Goal: Task Accomplishment & Management: Use online tool/utility

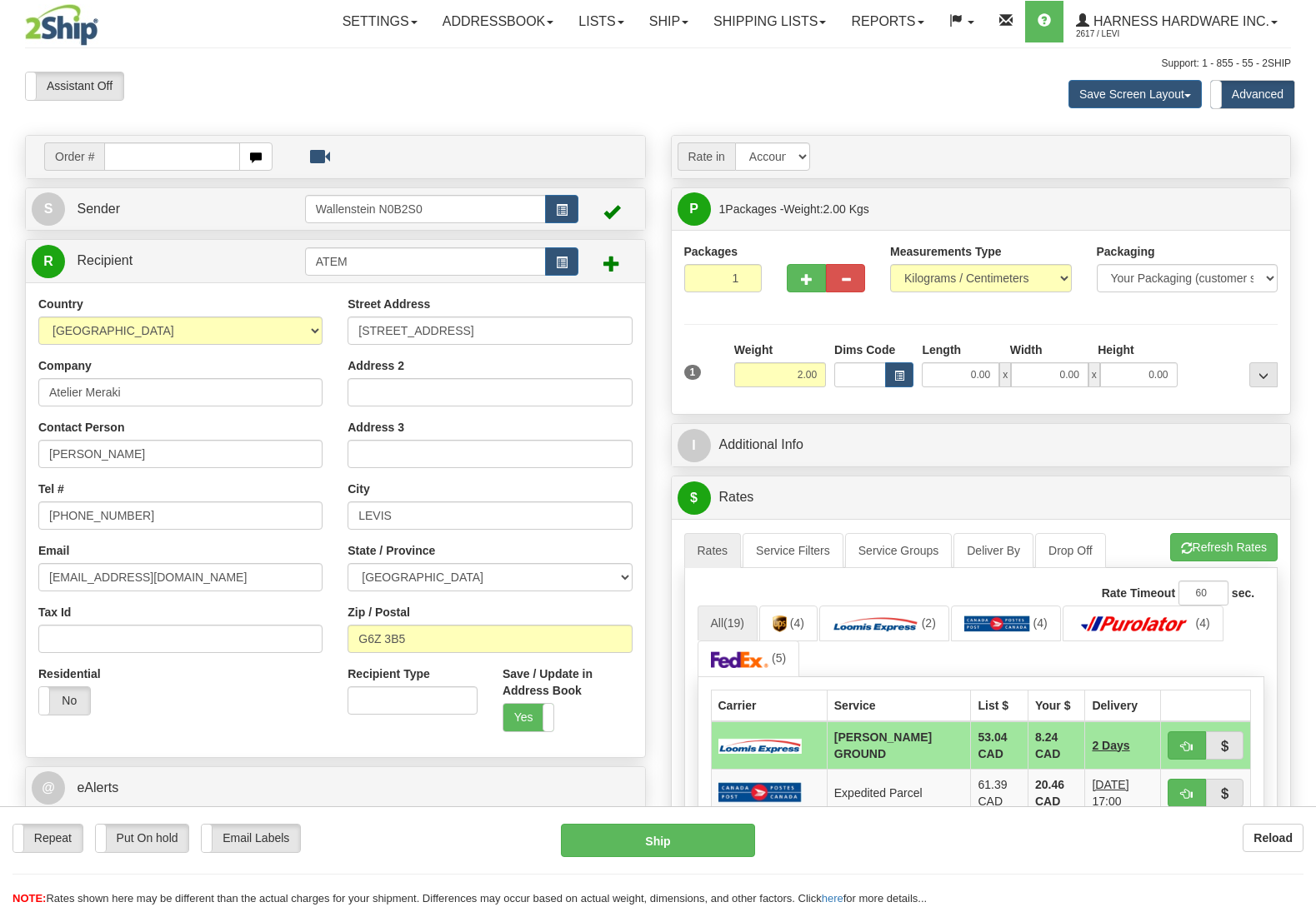
select select "QC"
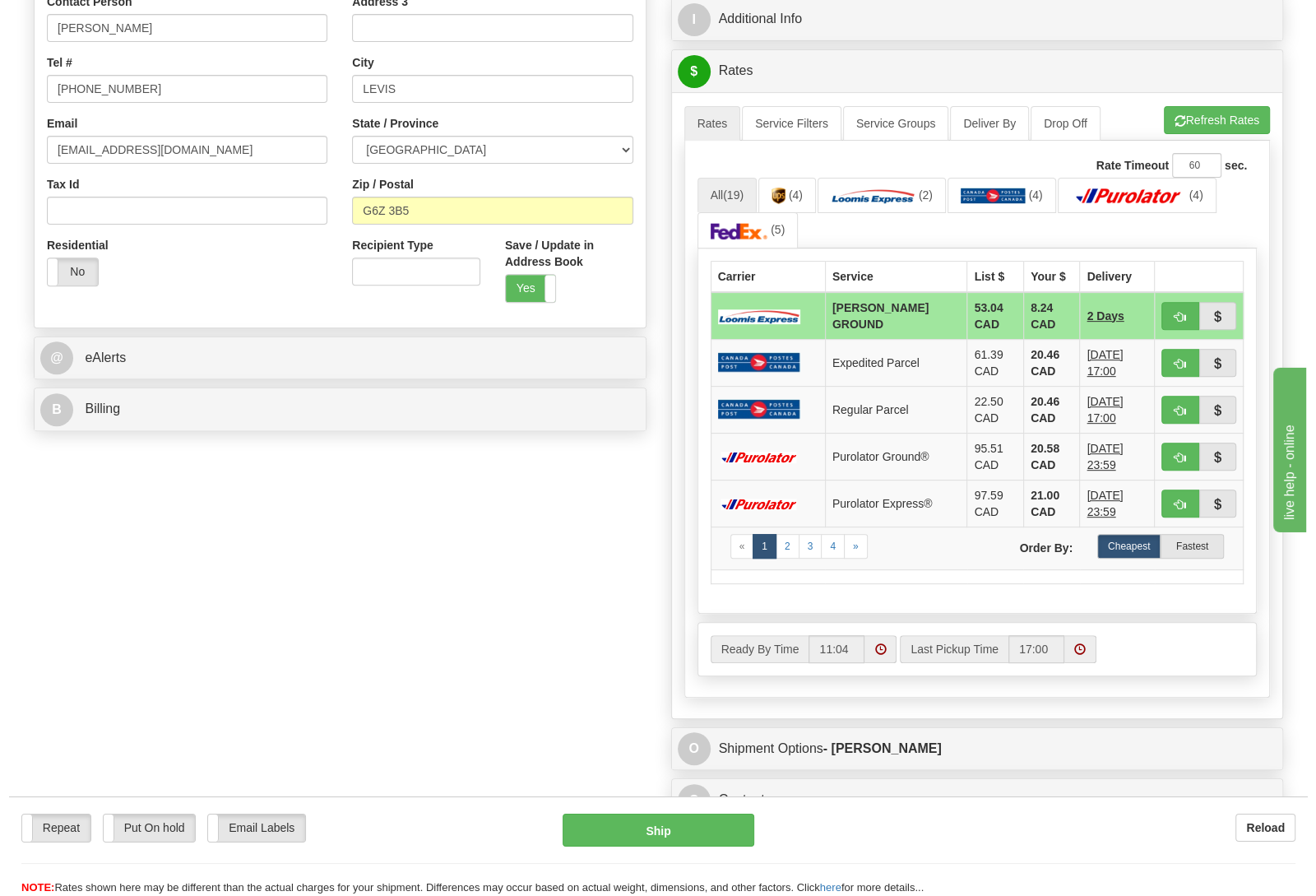
scroll to position [432, 0]
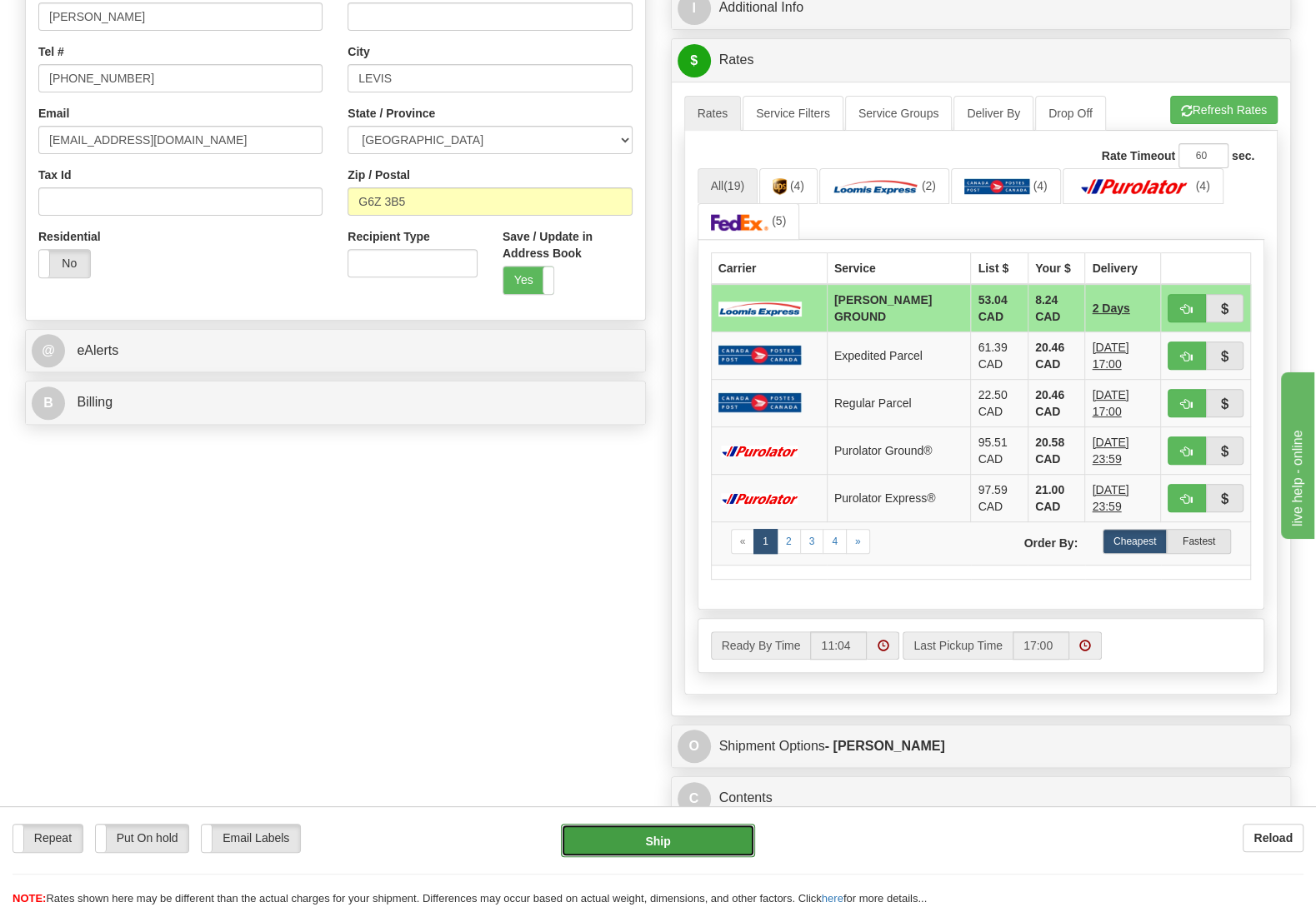
click at [642, 838] on button "Ship" at bounding box center [658, 840] width 194 height 33
type input "DD"
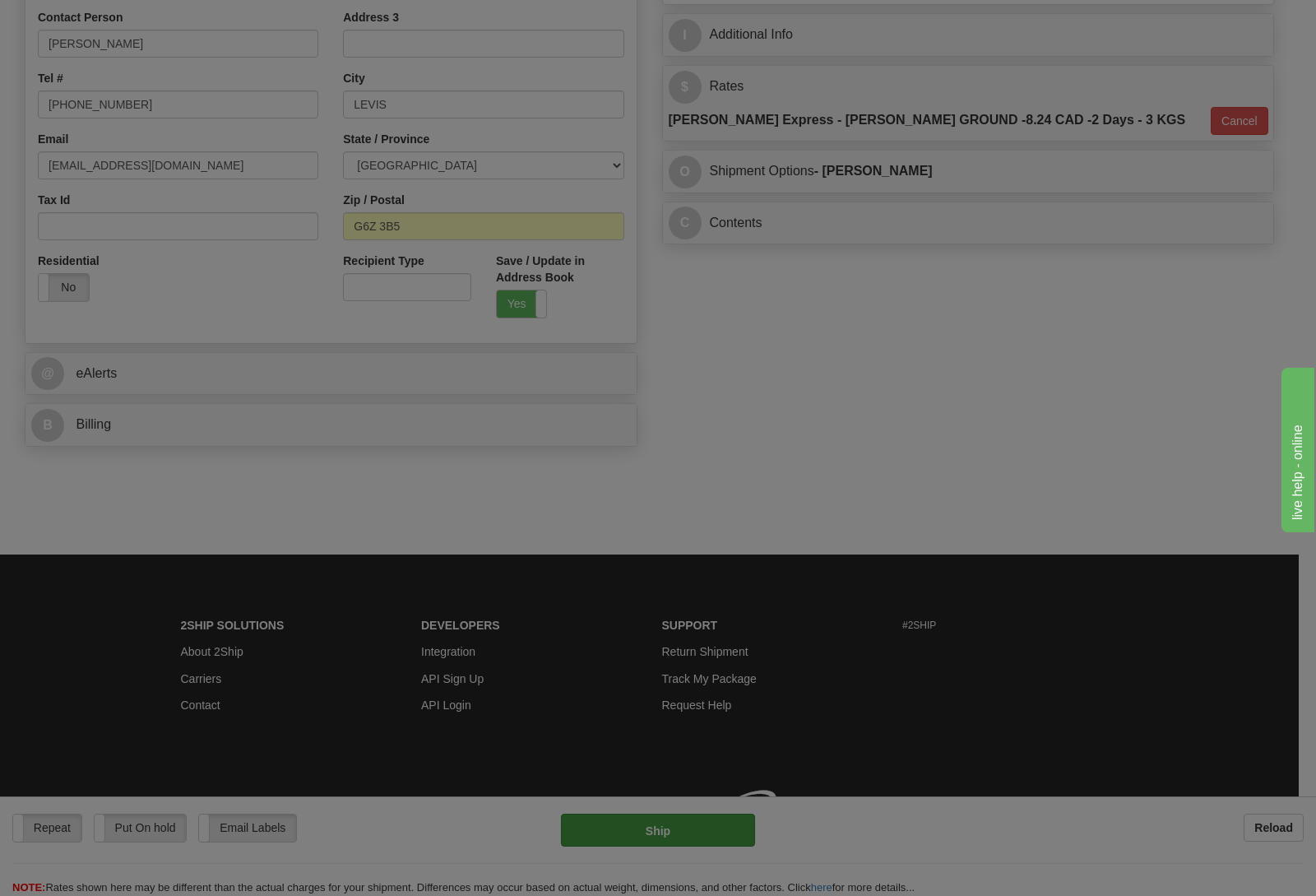
scroll to position [409, 0]
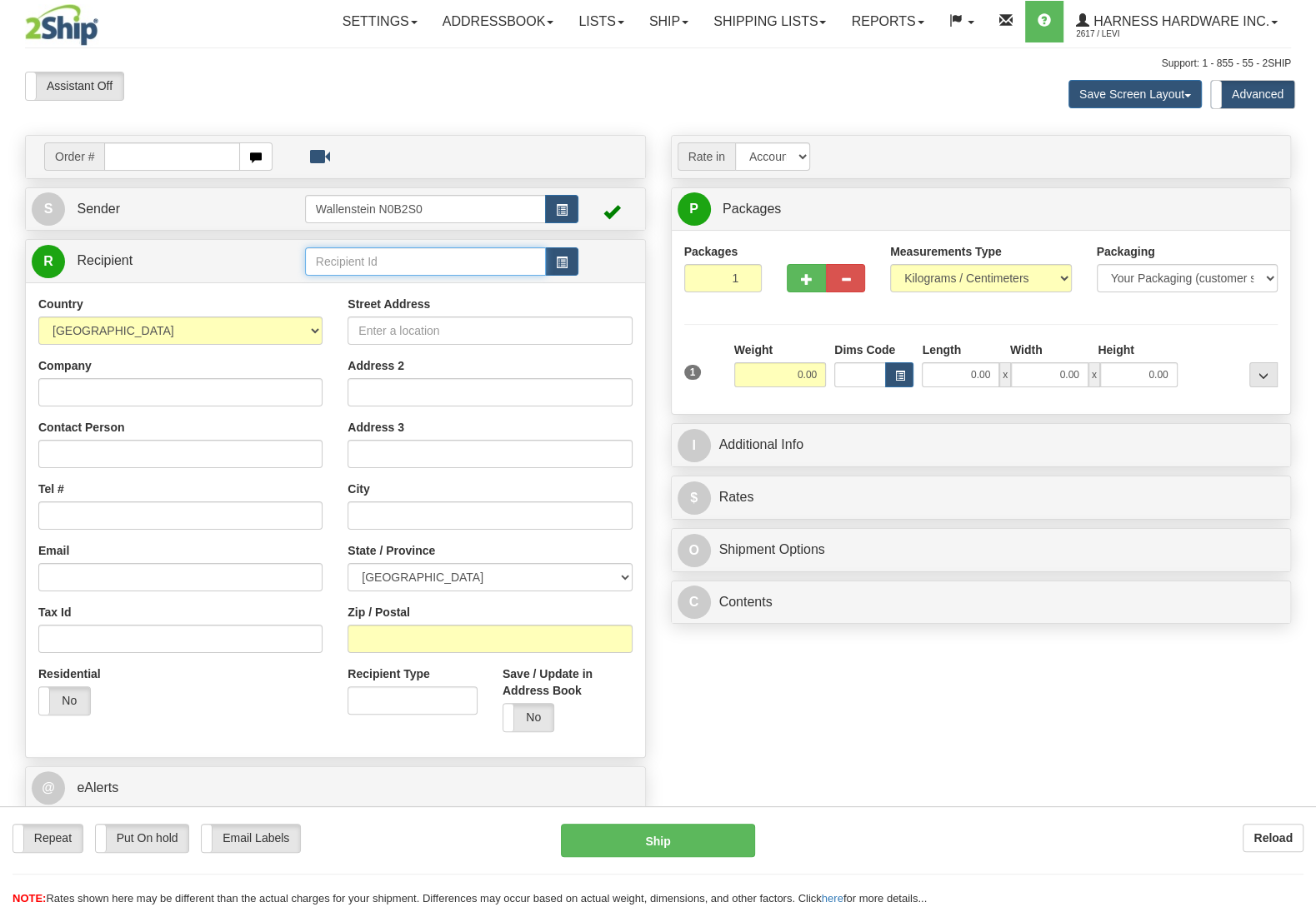
click at [382, 258] on input "text" at bounding box center [425, 262] width 241 height 29
type input "knec"
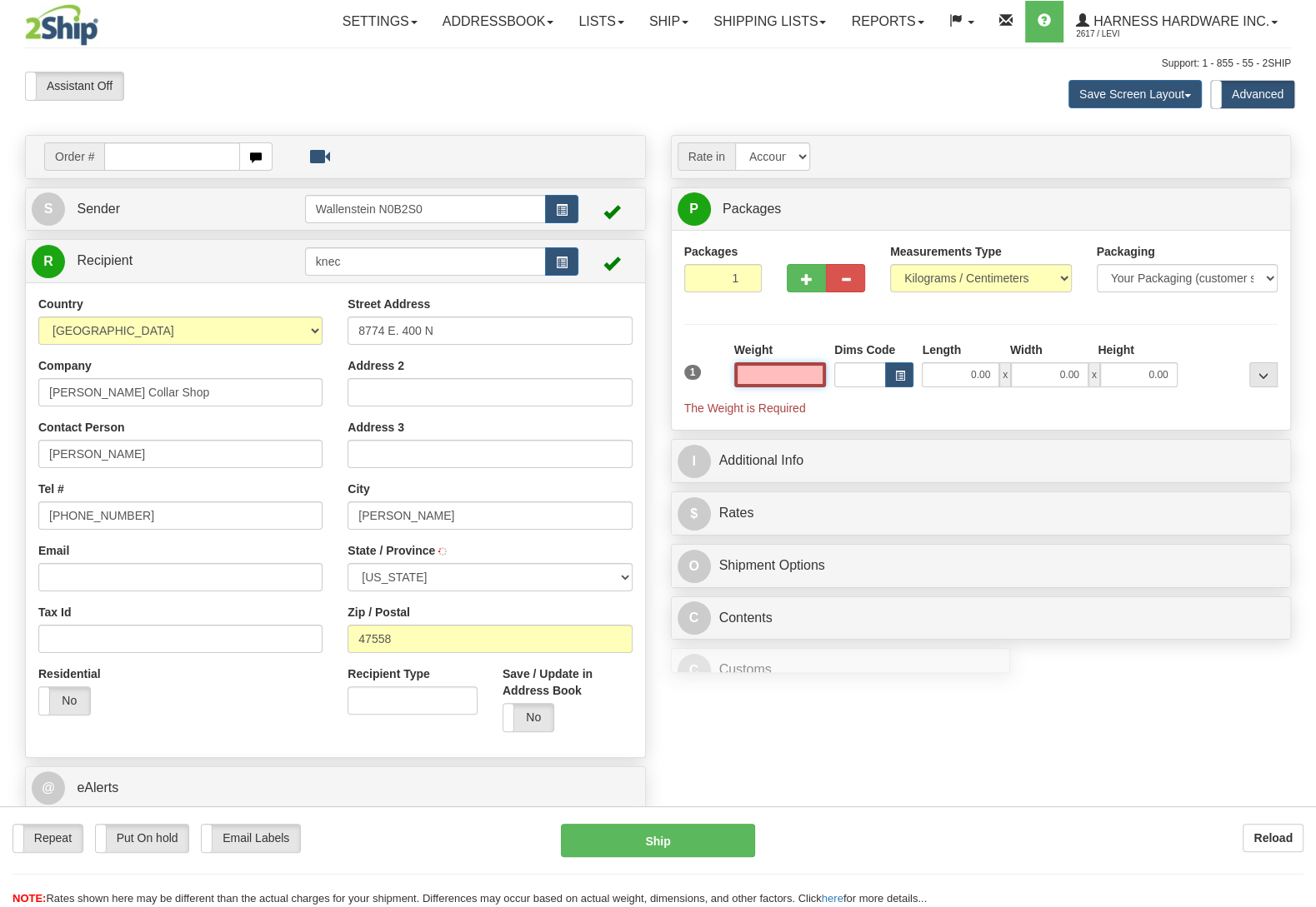
type input "MONTGOMERY"
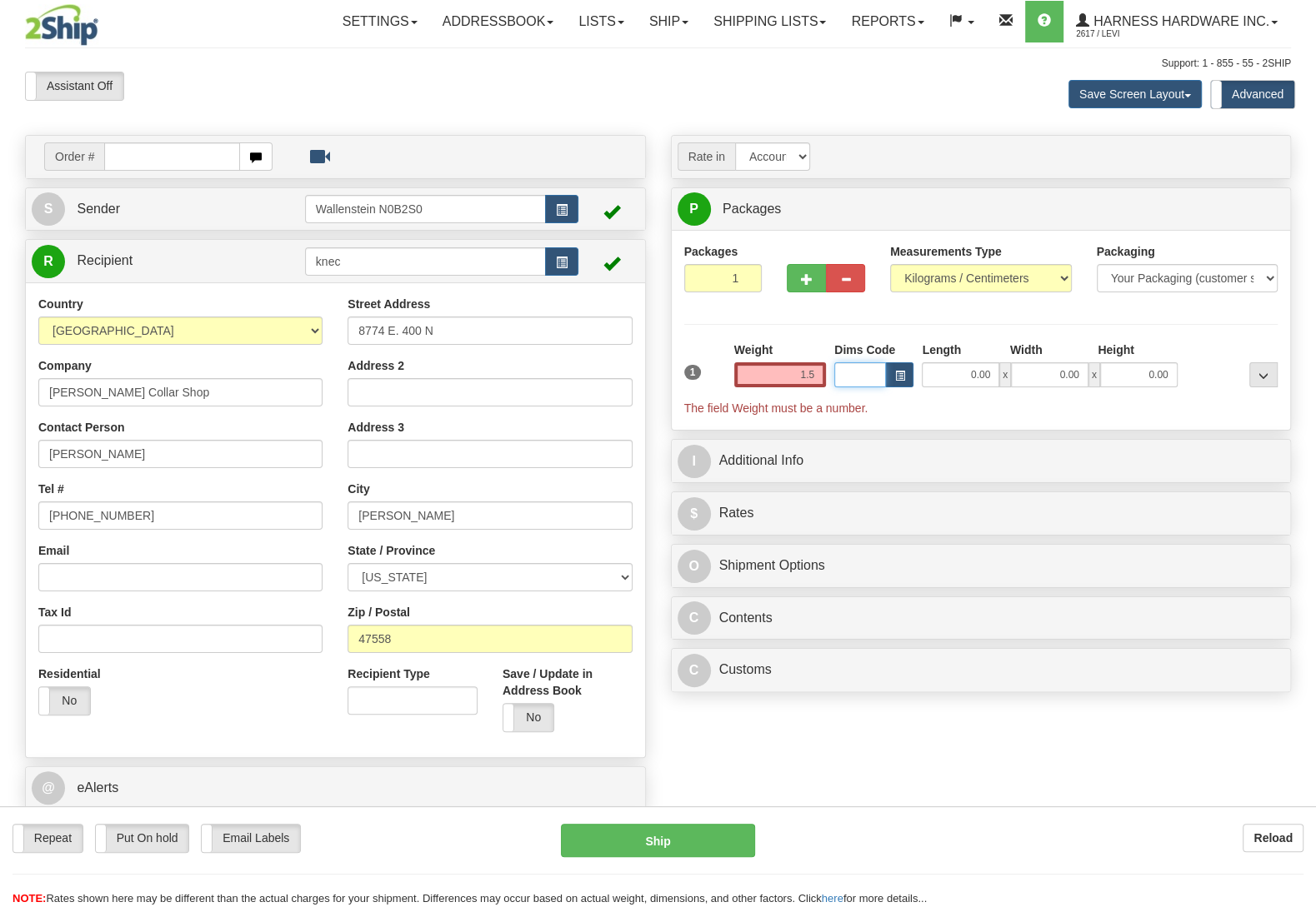
type input "1.50"
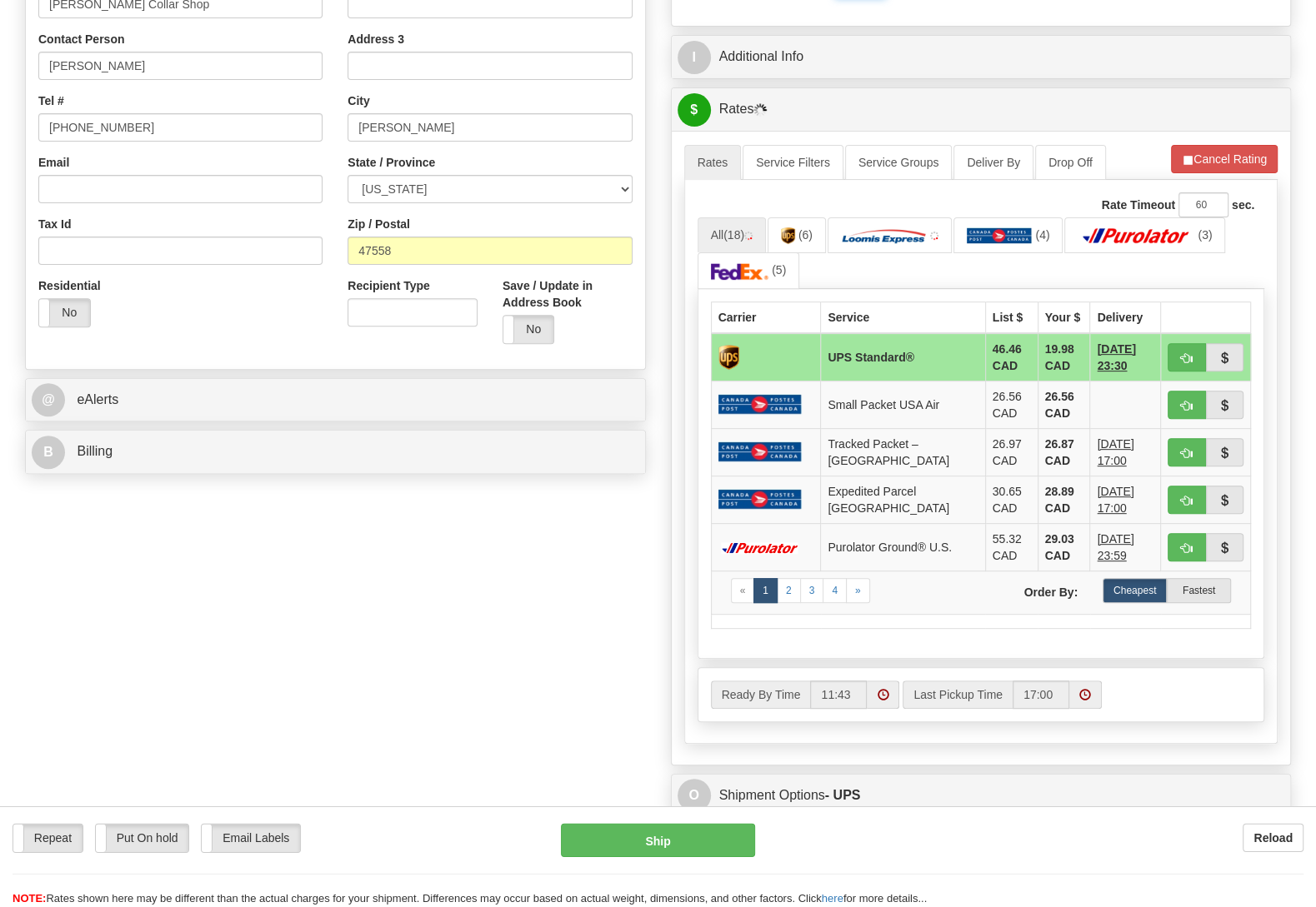
scroll to position [525, 0]
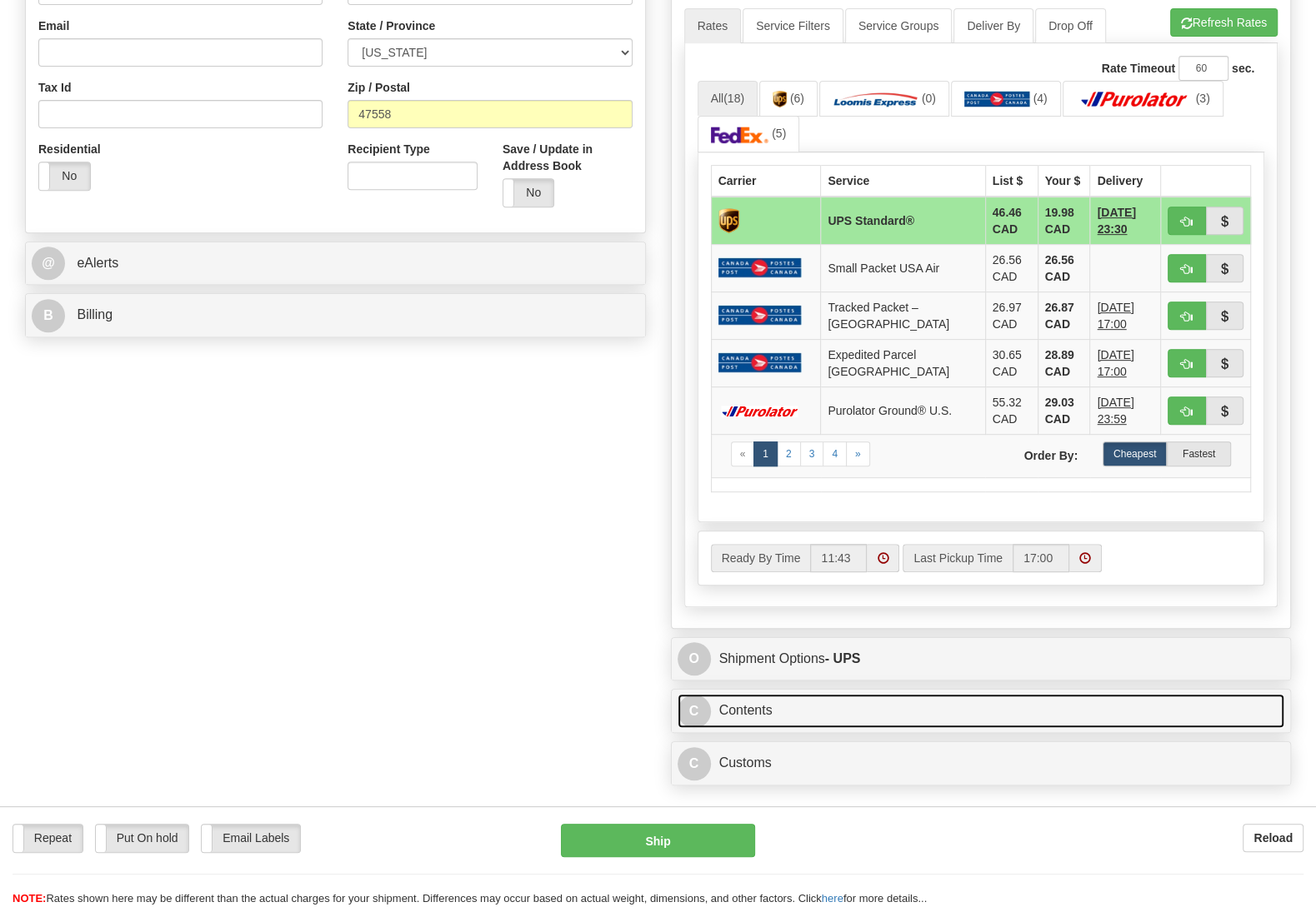
click at [788, 728] on link "C Contents" at bounding box center [982, 710] width 608 height 34
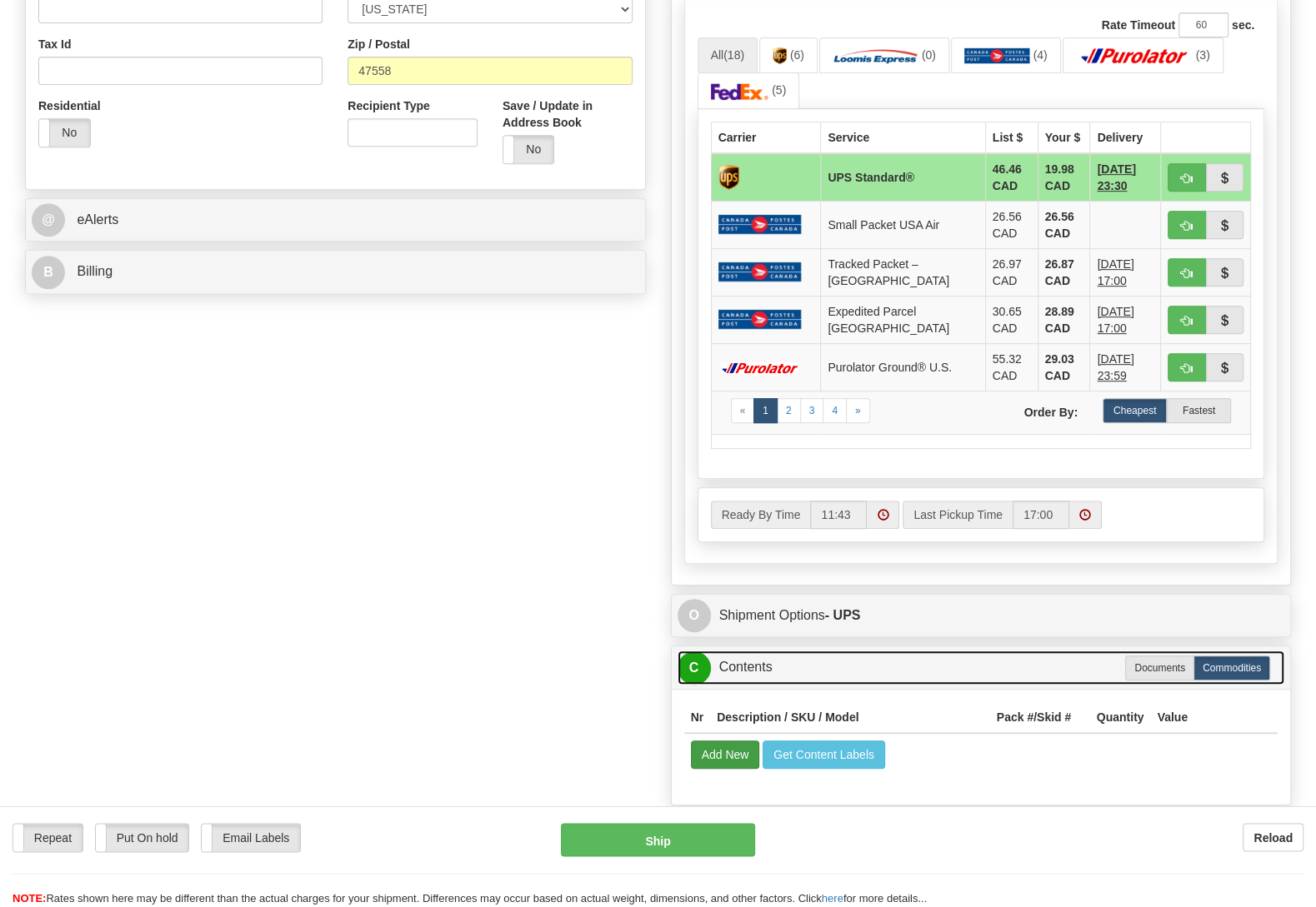
scroll to position [613, 0]
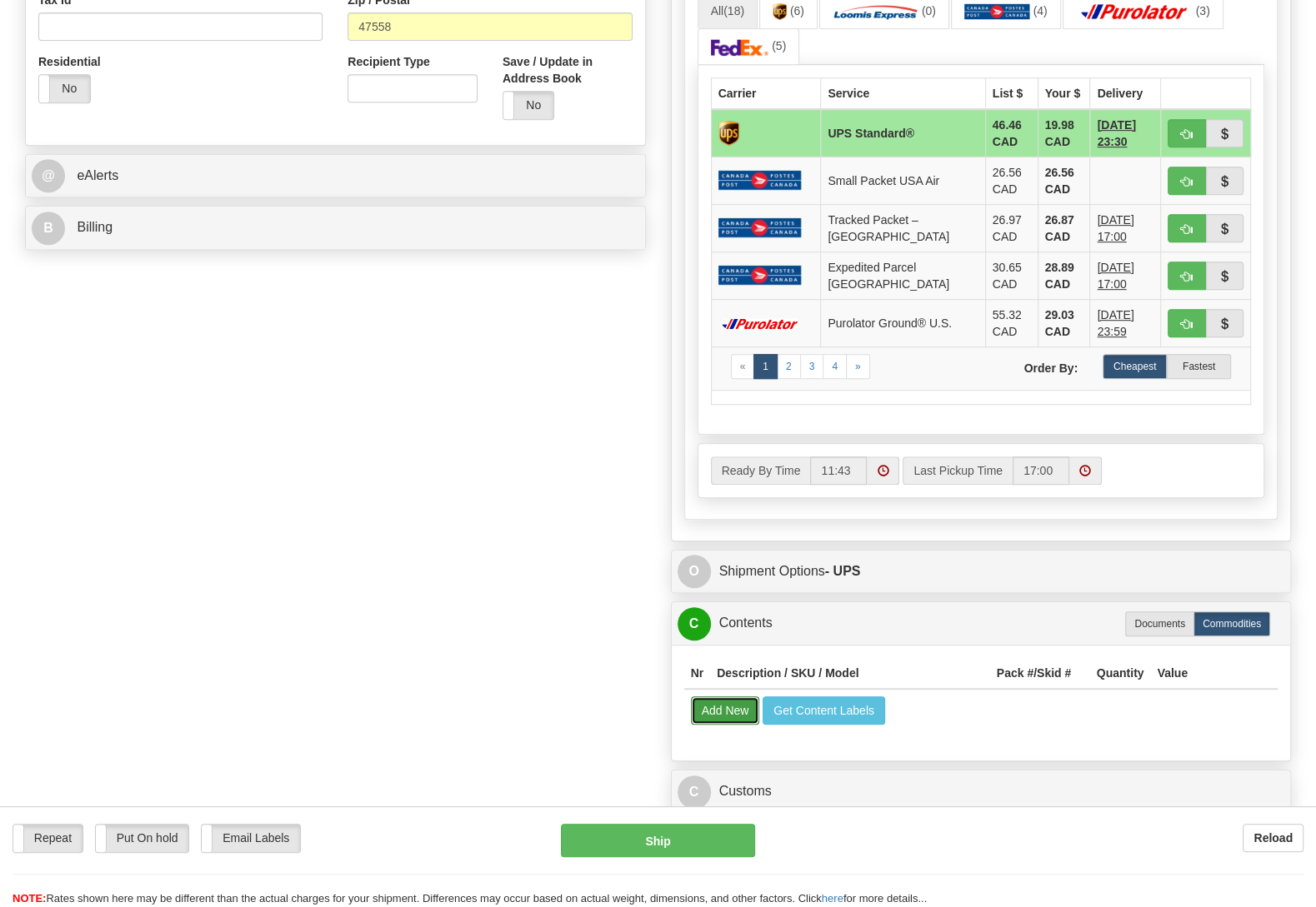
click at [713, 708] on button "Add New" at bounding box center [725, 710] width 69 height 29
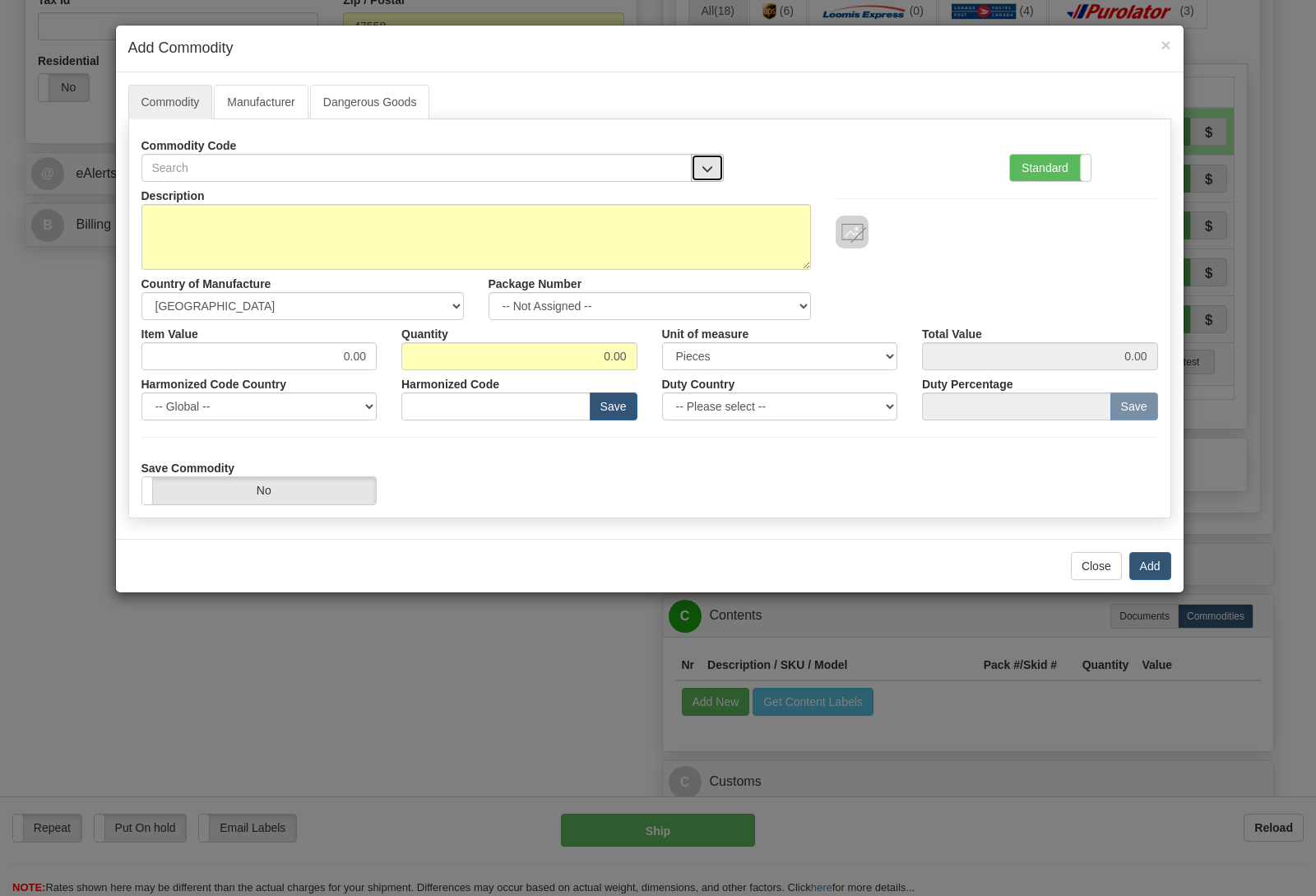
click at [710, 171] on span "button" at bounding box center [708, 168] width 12 height 11
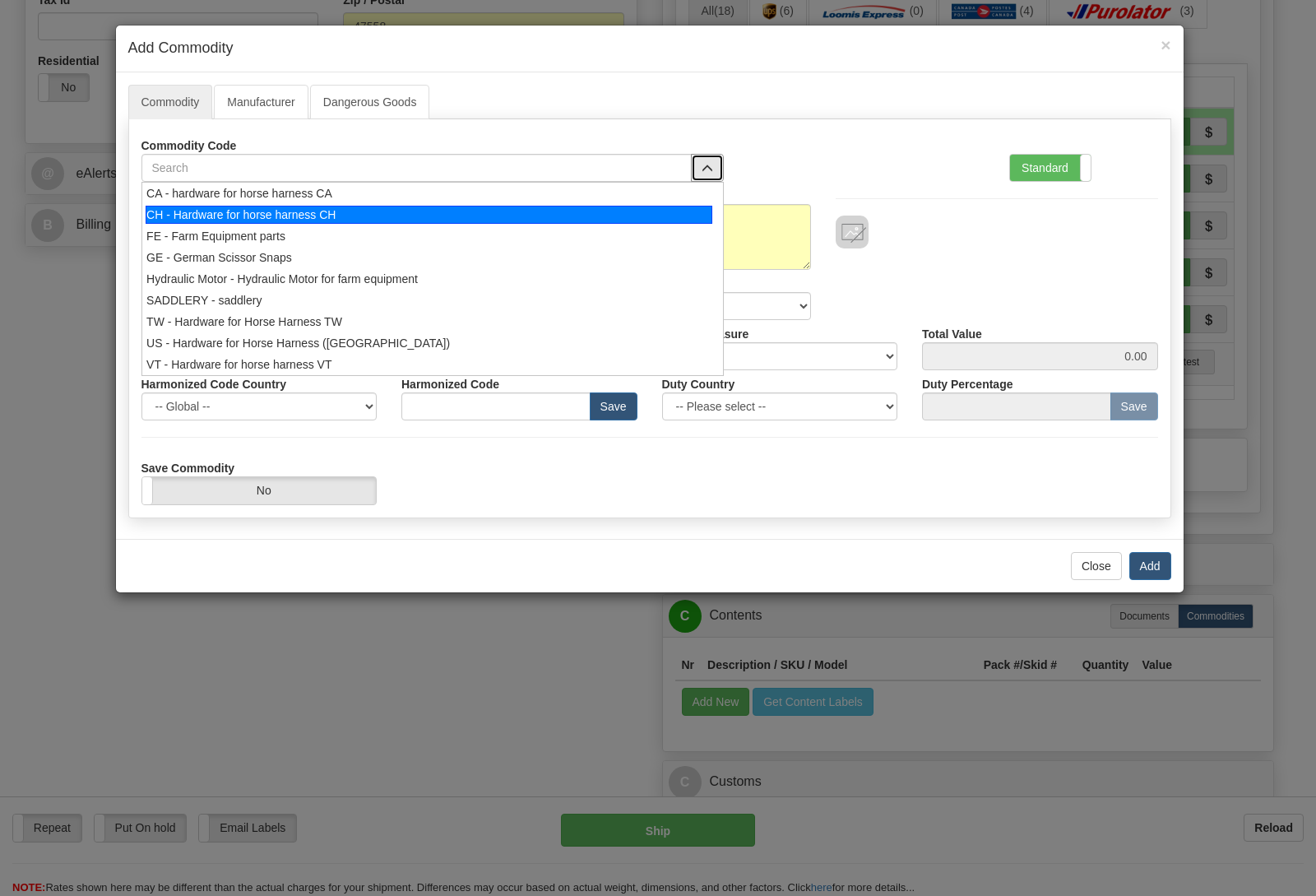
click at [396, 213] on ul "CA - hardware for horse harness CA CH - Hardware for horse harness CH FE - Farm…" at bounding box center [433, 278] width 583 height 194
click at [353, 213] on div "CH - Hardware for horse harness CH" at bounding box center [429, 215] width 567 height 18
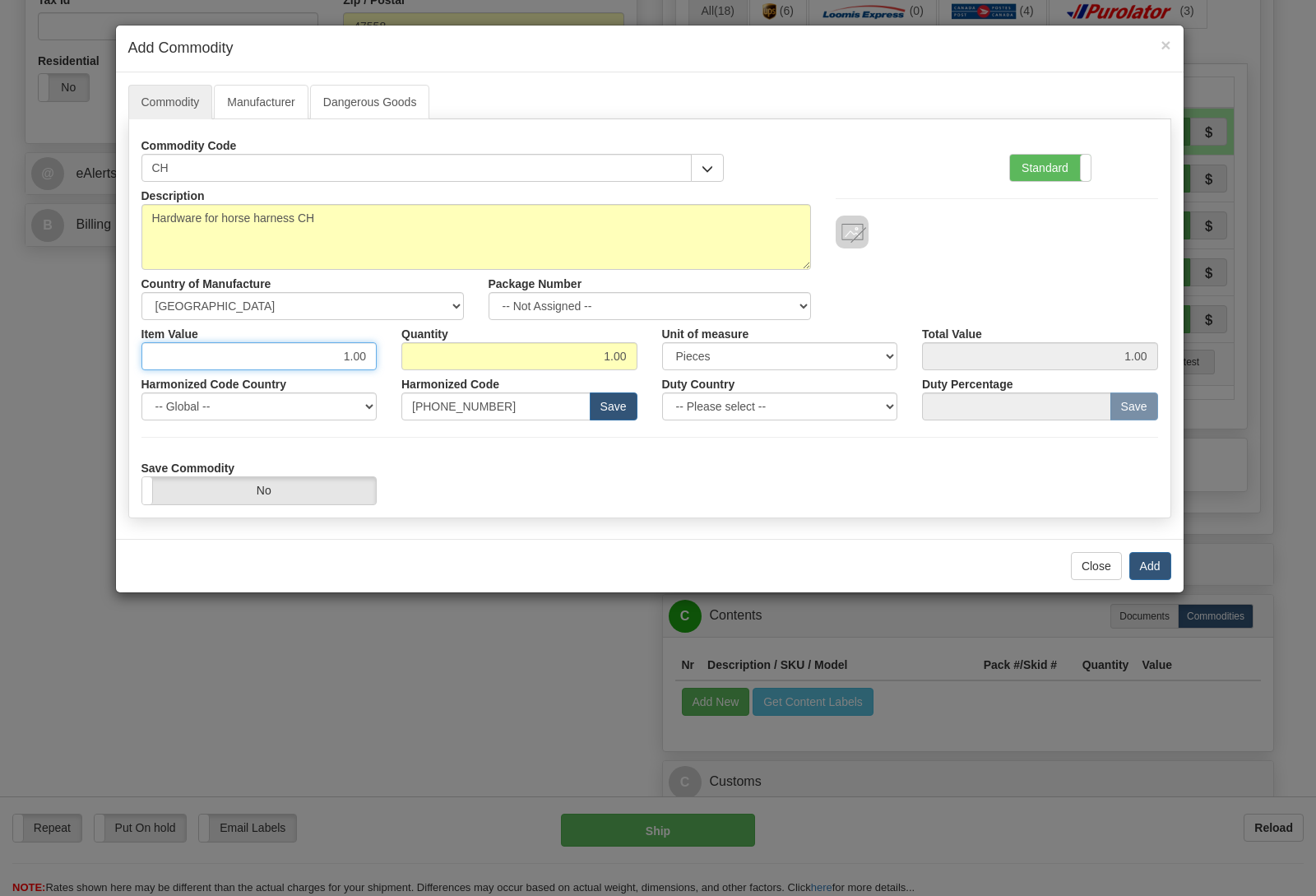
drag, startPoint x: 474, startPoint y: 386, endPoint x: 522, endPoint y: 389, distance: 48.1
click at [378, 370] on input "1.00" at bounding box center [259, 357] width 236 height 28
type input "68.92"
click at [1142, 568] on button "Add" at bounding box center [1150, 566] width 42 height 28
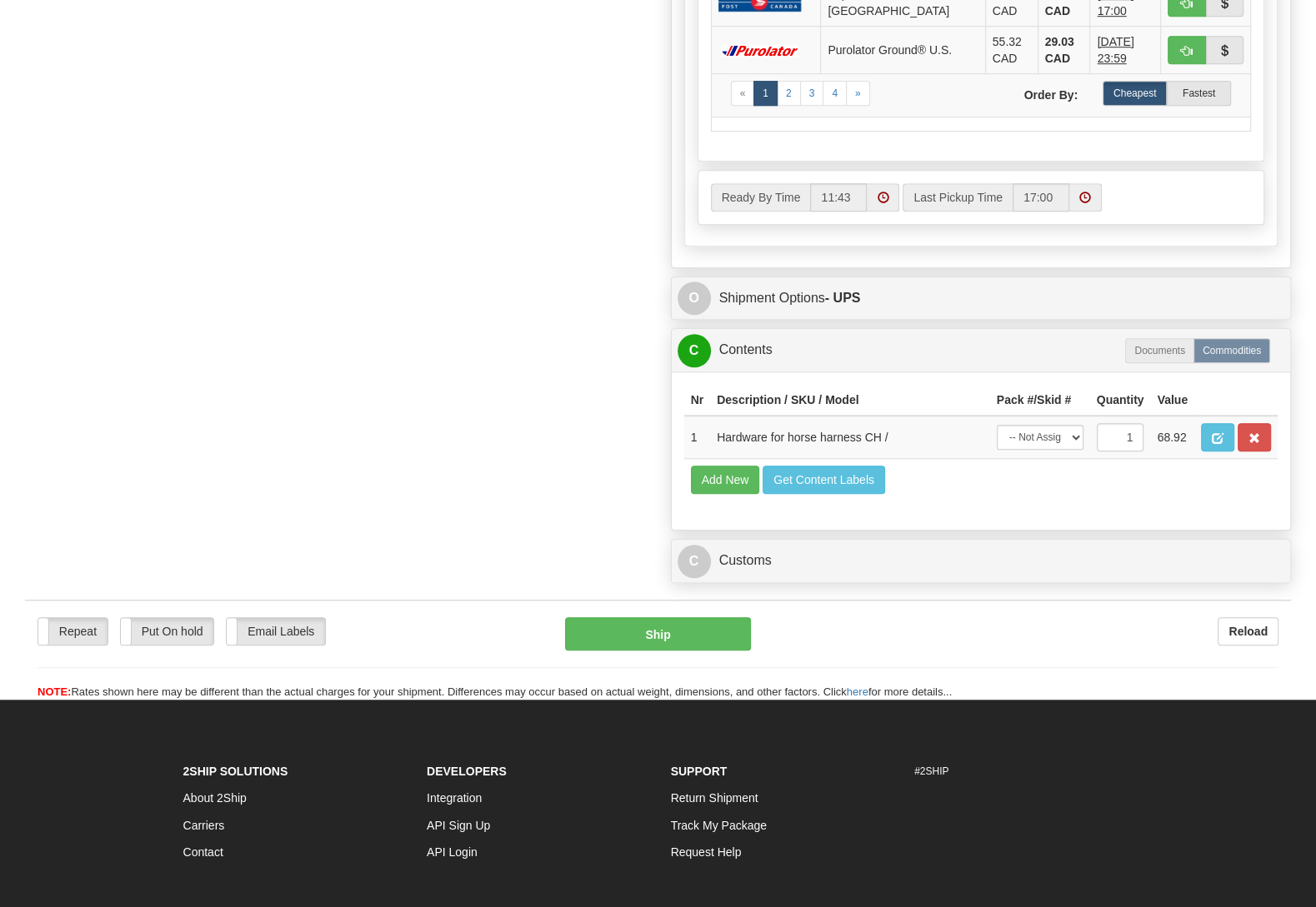
scroll to position [962, 0]
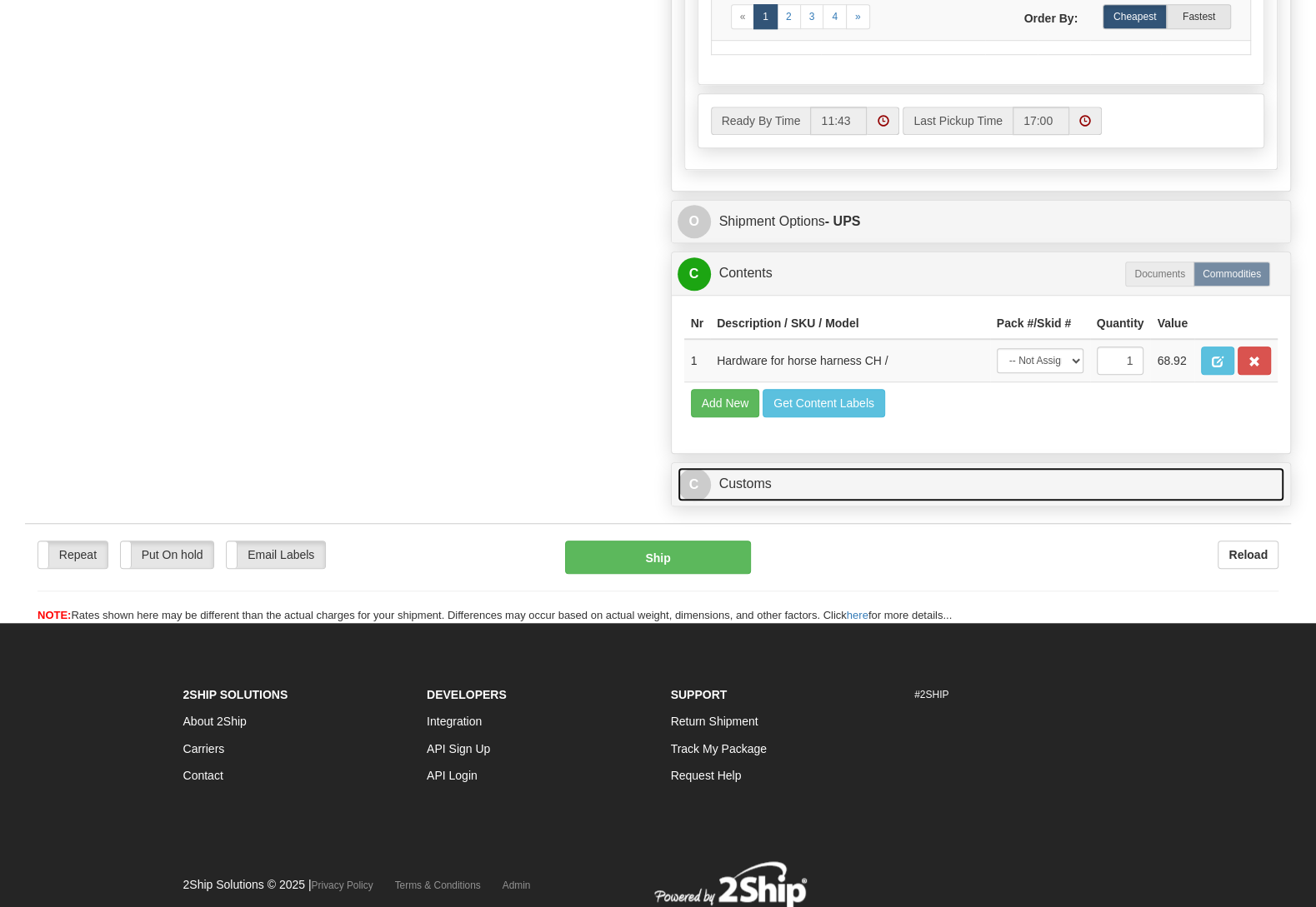
click at [761, 501] on link "C Customs" at bounding box center [982, 484] width 608 height 34
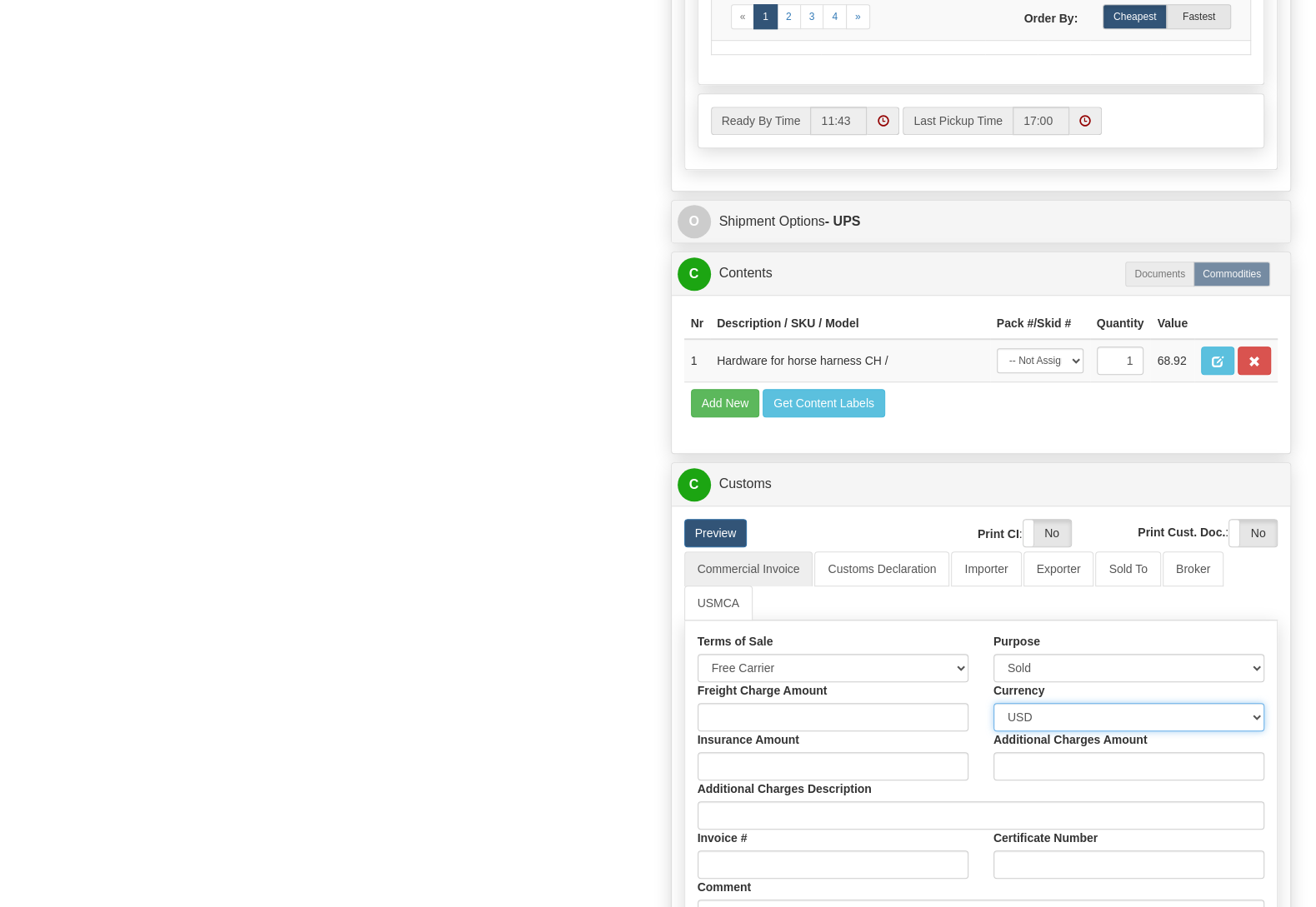
click at [994, 703] on select "Please select CAD USD EUR ZAR RON ANG ARN AUD AUS AWG BBD BFR BGN BHD BMD BND B…" at bounding box center [1129, 717] width 271 height 29
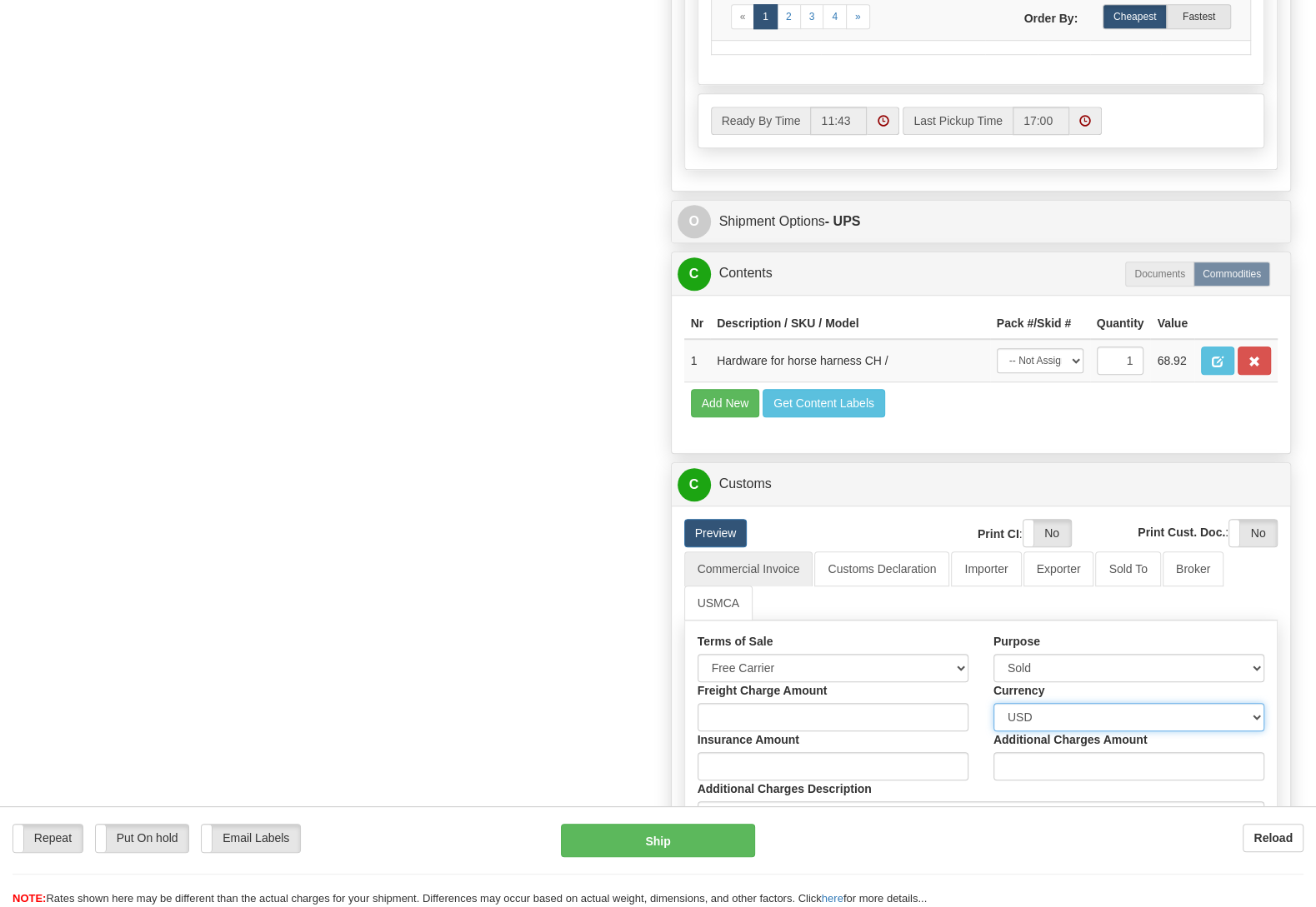
select select "0"
click option "CAD" at bounding box center [0, 0] width 0 height 0
click at [362, 383] on div "Order # S Sender" at bounding box center [658, 189] width 1291 height 2033
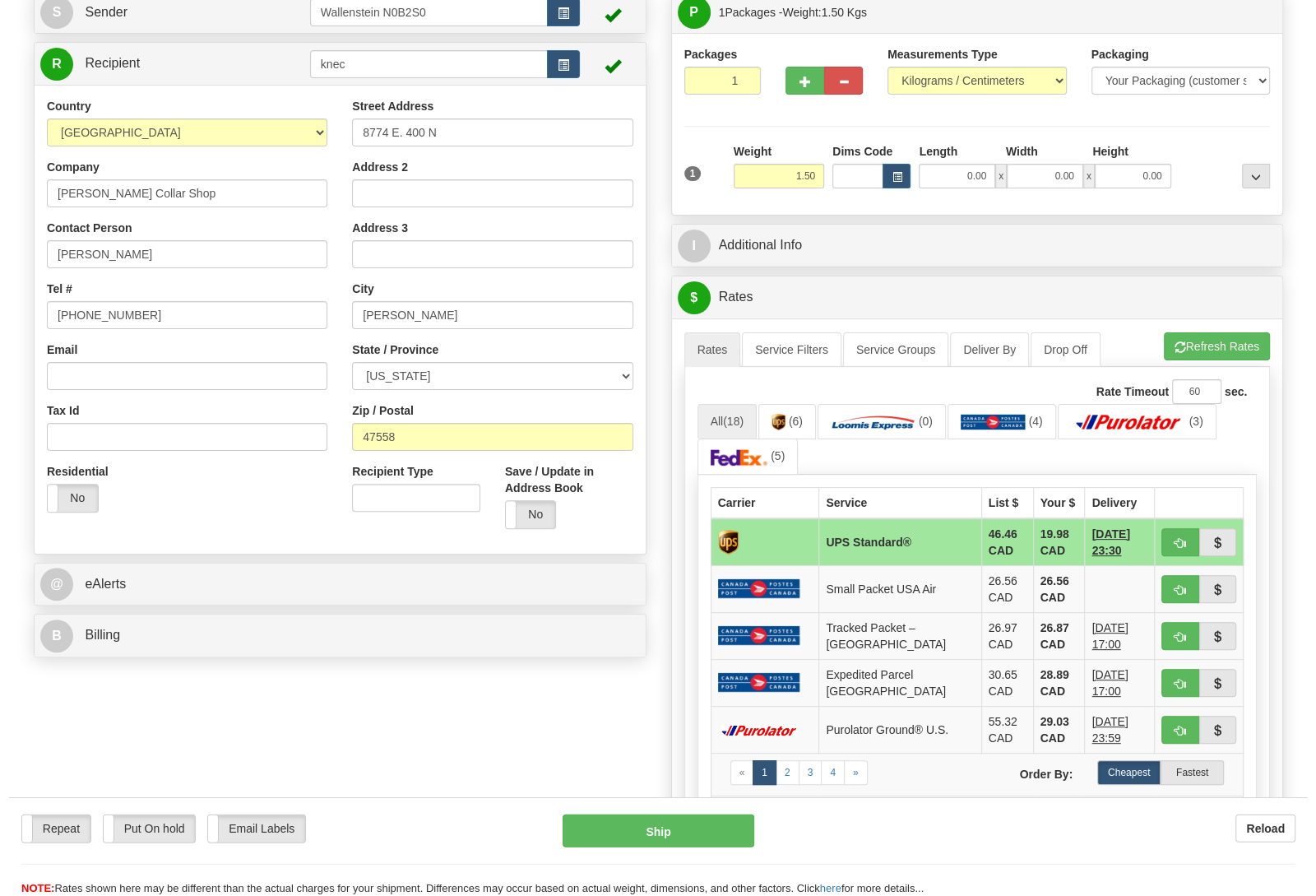
scroll to position [0, 0]
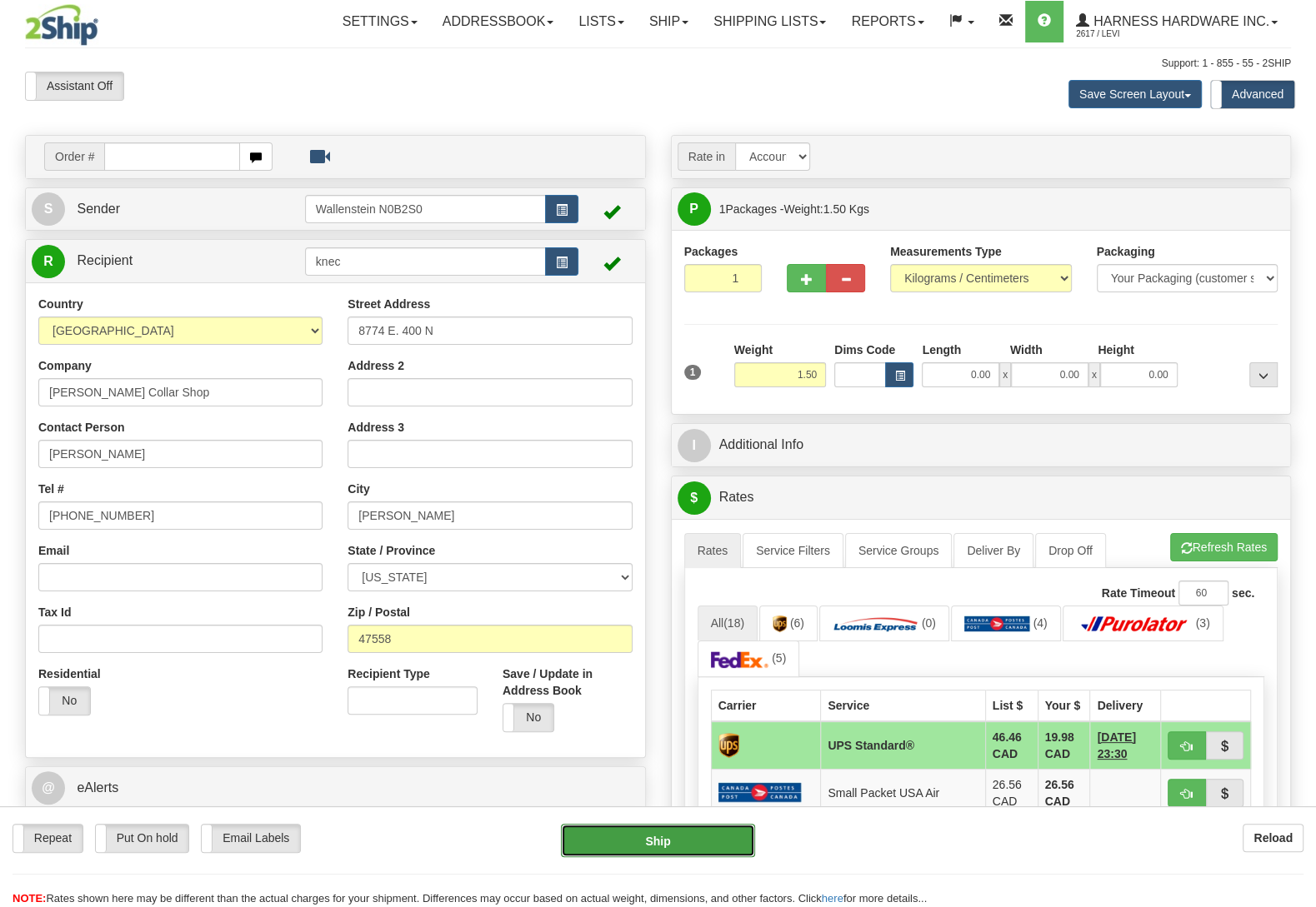
click at [658, 840] on button "Ship" at bounding box center [658, 840] width 194 height 33
type input "11"
